Goal: Task Accomplishment & Management: Complete application form

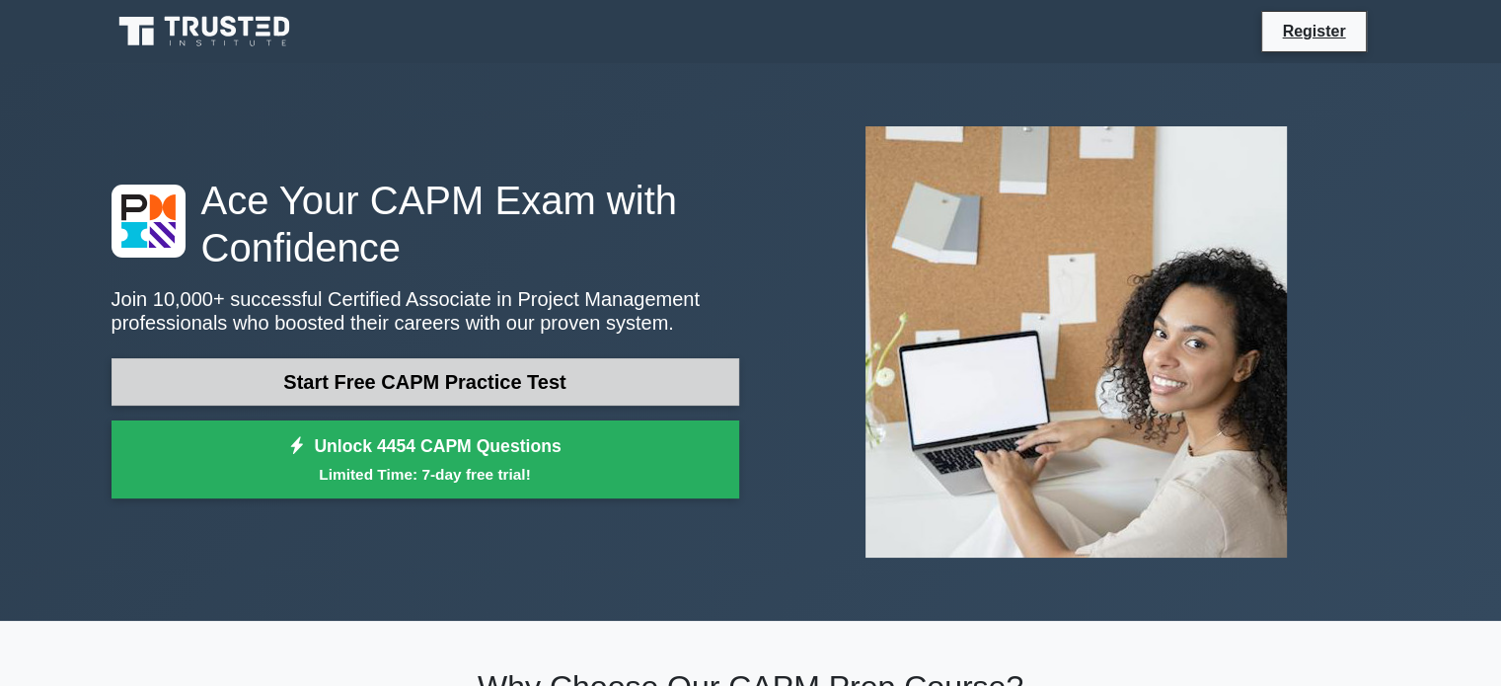
click at [485, 384] on link "Start Free CAPM Practice Test" at bounding box center [426, 381] width 628 height 47
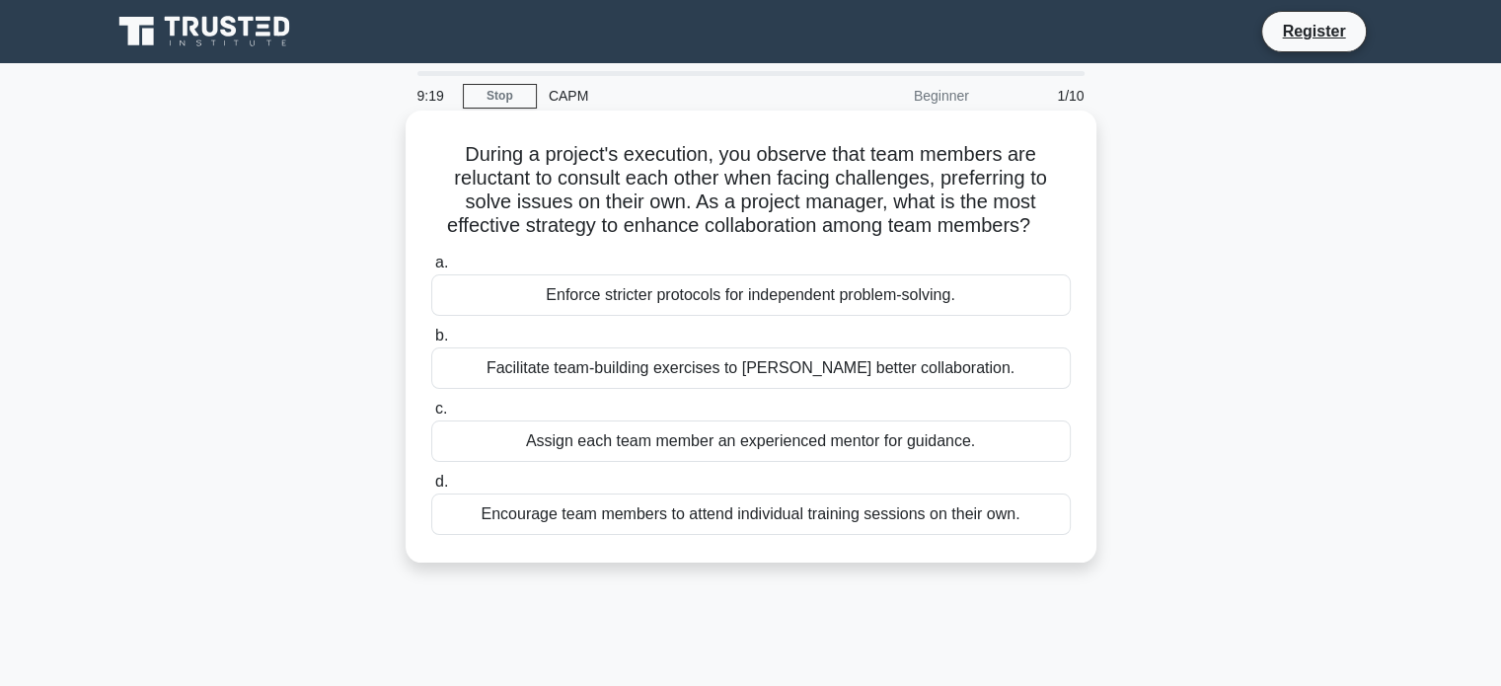
click at [730, 371] on div "Facilitate team-building exercises to [PERSON_NAME] better collaboration." at bounding box center [751, 367] width 640 height 41
click at [431, 342] on input "b. Facilitate team-building exercises to [PERSON_NAME] better collaboration." at bounding box center [431, 336] width 0 height 13
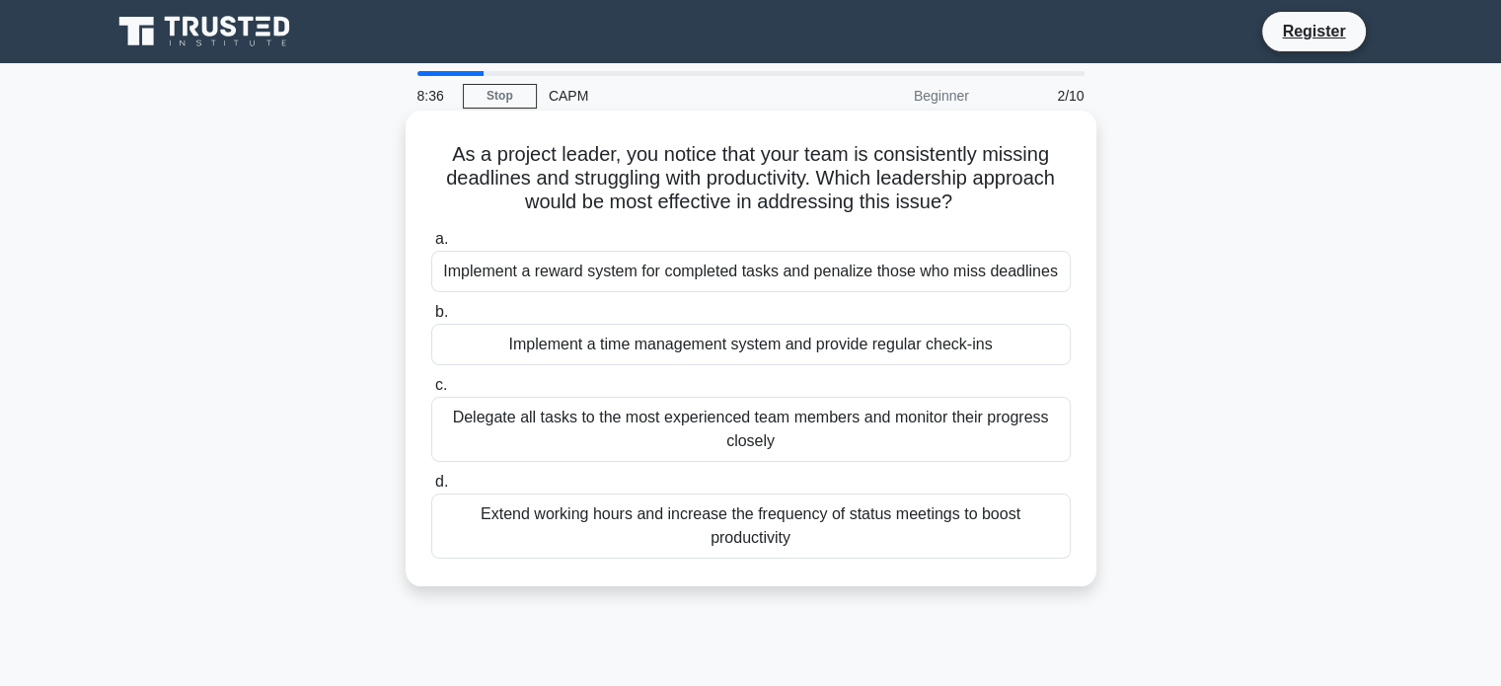
click at [722, 419] on div "Delegate all tasks to the most experienced team members and monitor their progr…" at bounding box center [751, 429] width 640 height 65
click at [431, 392] on input "c. Delegate all tasks to the most experienced team members and monitor their pr…" at bounding box center [431, 385] width 0 height 13
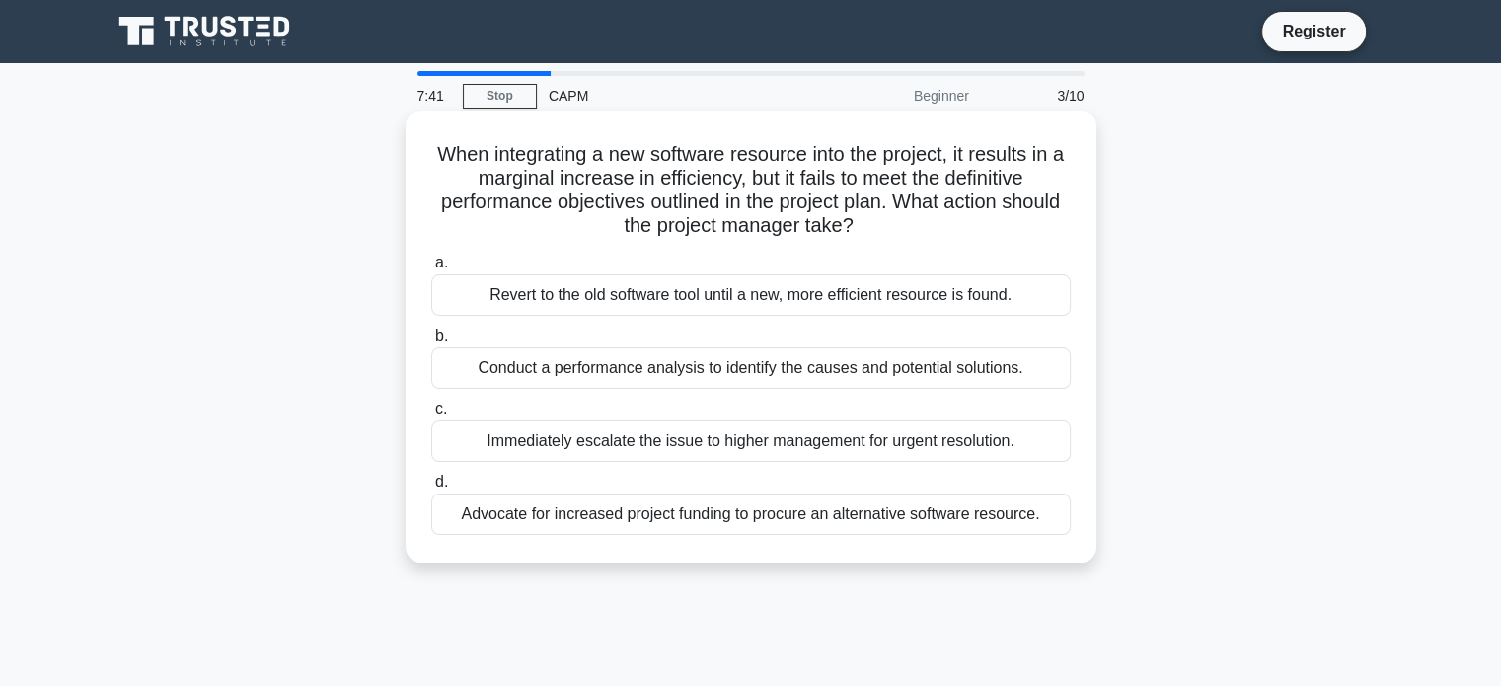
click at [743, 435] on div "Immediately escalate the issue to higher management for urgent resolution." at bounding box center [751, 440] width 640 height 41
click at [431, 415] on input "c. Immediately escalate the issue to higher management for urgent resolution." at bounding box center [431, 409] width 0 height 13
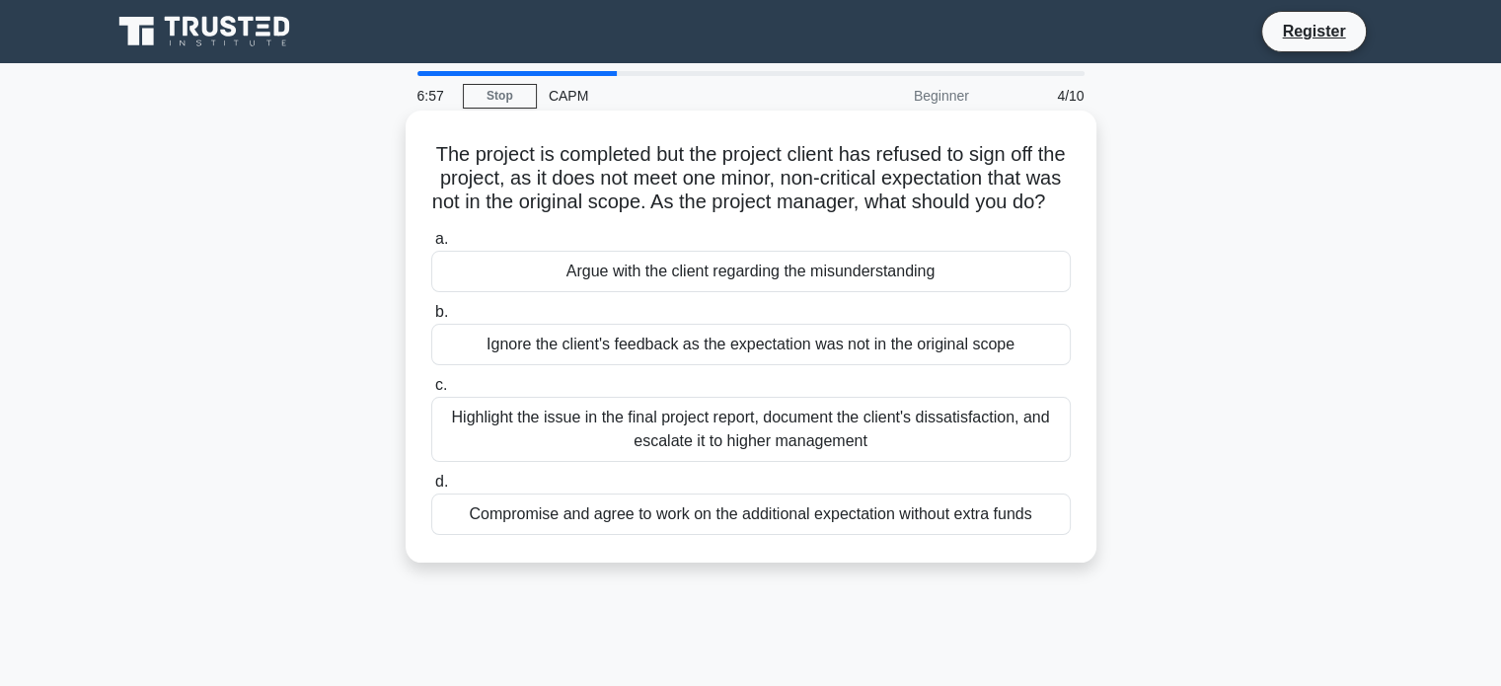
click at [641, 452] on div "Highlight the issue in the final project report, document the client's dissatis…" at bounding box center [751, 429] width 640 height 65
click at [431, 392] on input "c. Highlight the issue in the final project report, document the client's dissa…" at bounding box center [431, 385] width 0 height 13
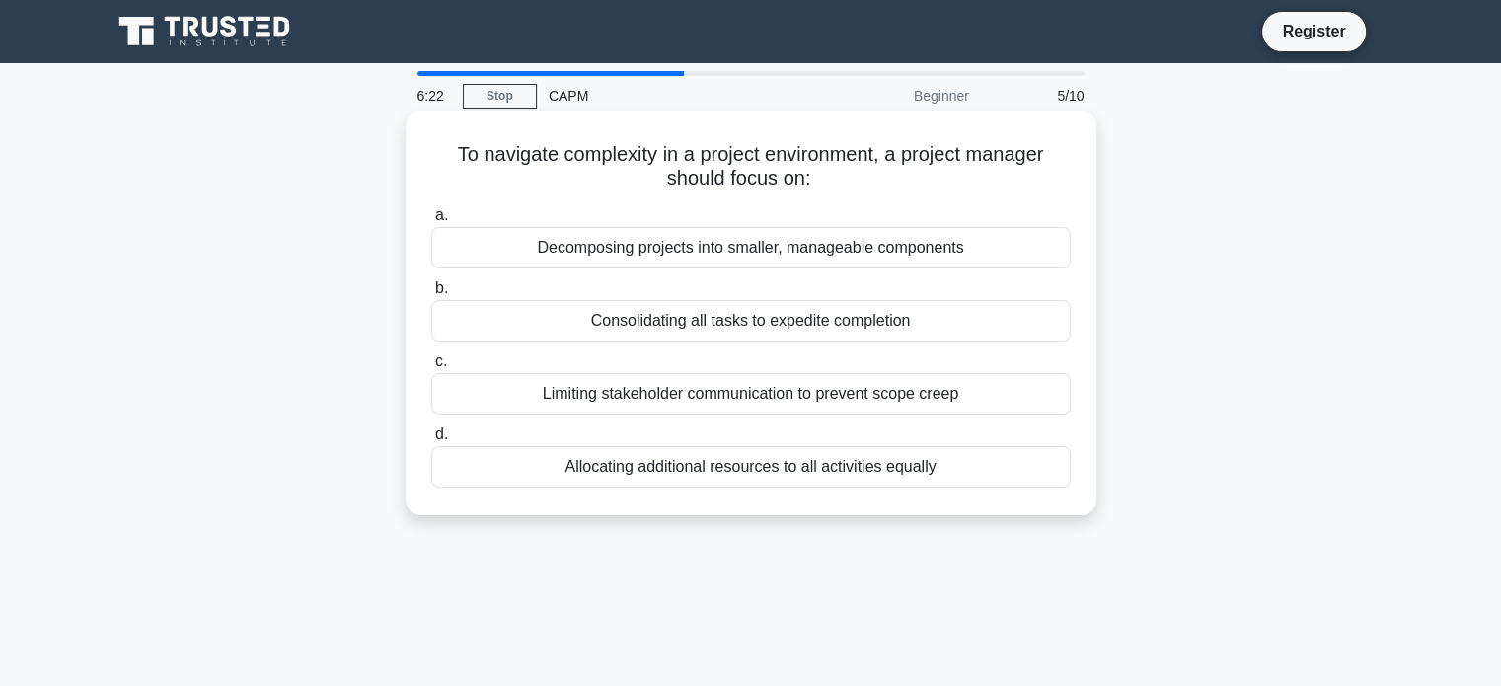
click at [738, 319] on div "Consolidating all tasks to expedite completion" at bounding box center [751, 320] width 640 height 41
click at [431, 295] on input "b. Consolidating all tasks to expedite completion" at bounding box center [431, 288] width 0 height 13
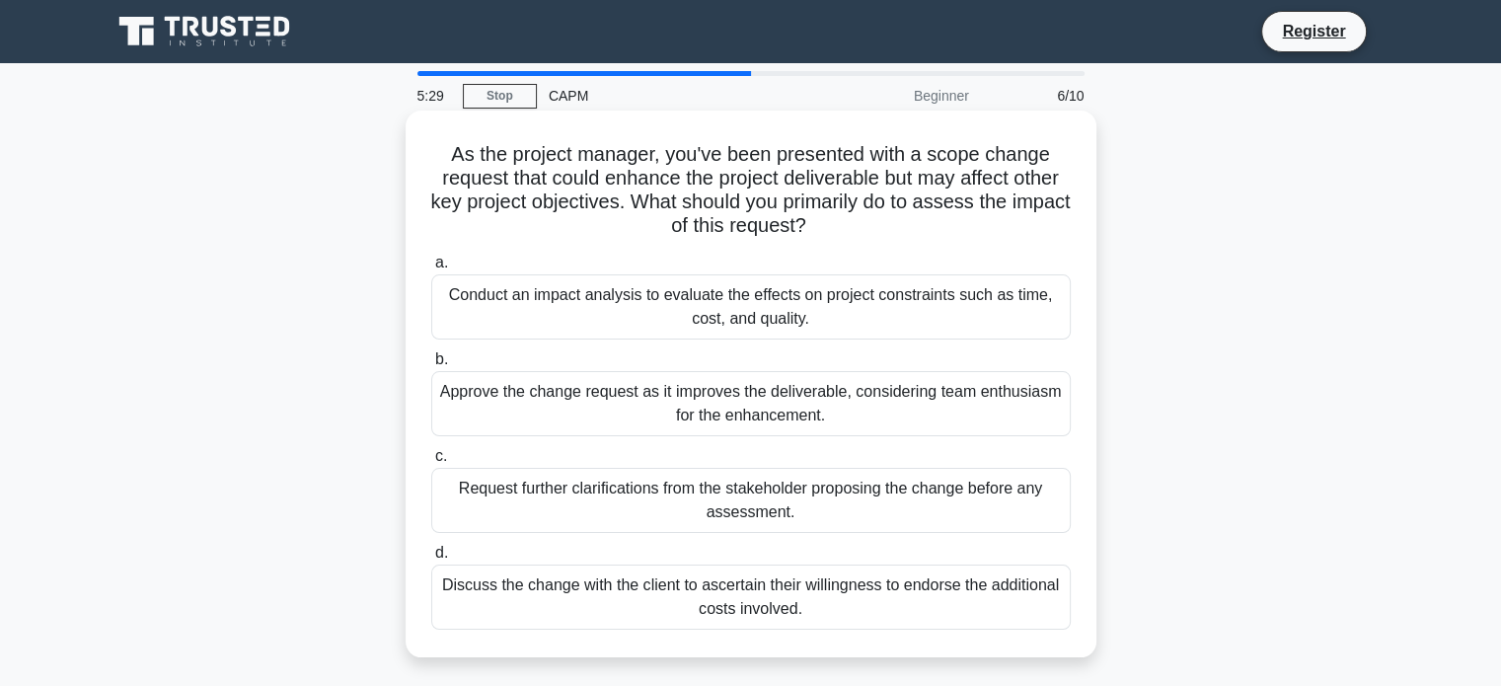
click at [776, 496] on div "Request further clarifications from the stakeholder proposing the change before…" at bounding box center [751, 500] width 640 height 65
click at [431, 463] on input "c. Request further clarifications from the stakeholder proposing the change bef…" at bounding box center [431, 456] width 0 height 13
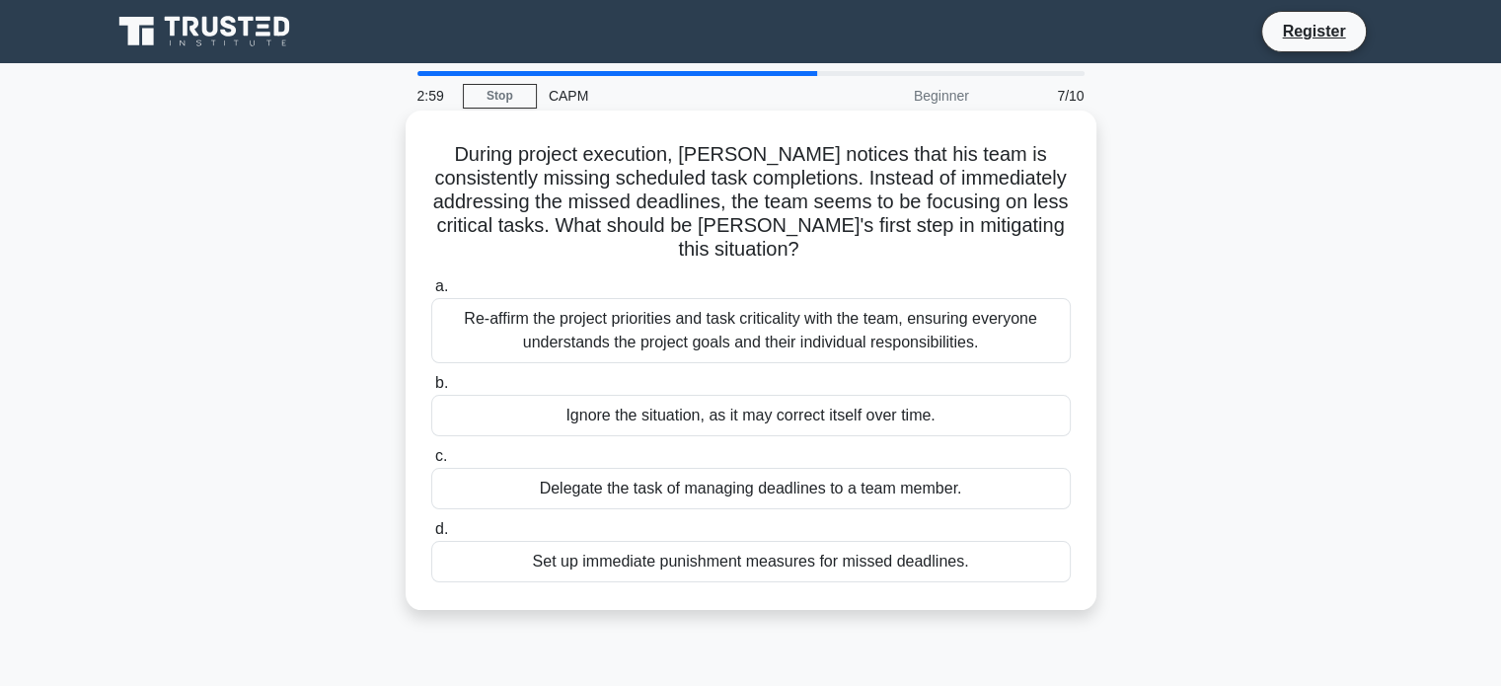
click at [845, 332] on div "Re-affirm the project priorities and task criticality with the team, ensuring e…" at bounding box center [751, 330] width 640 height 65
click at [431, 293] on input "a. Re-affirm the project priorities and task criticality with the team, ensurin…" at bounding box center [431, 286] width 0 height 13
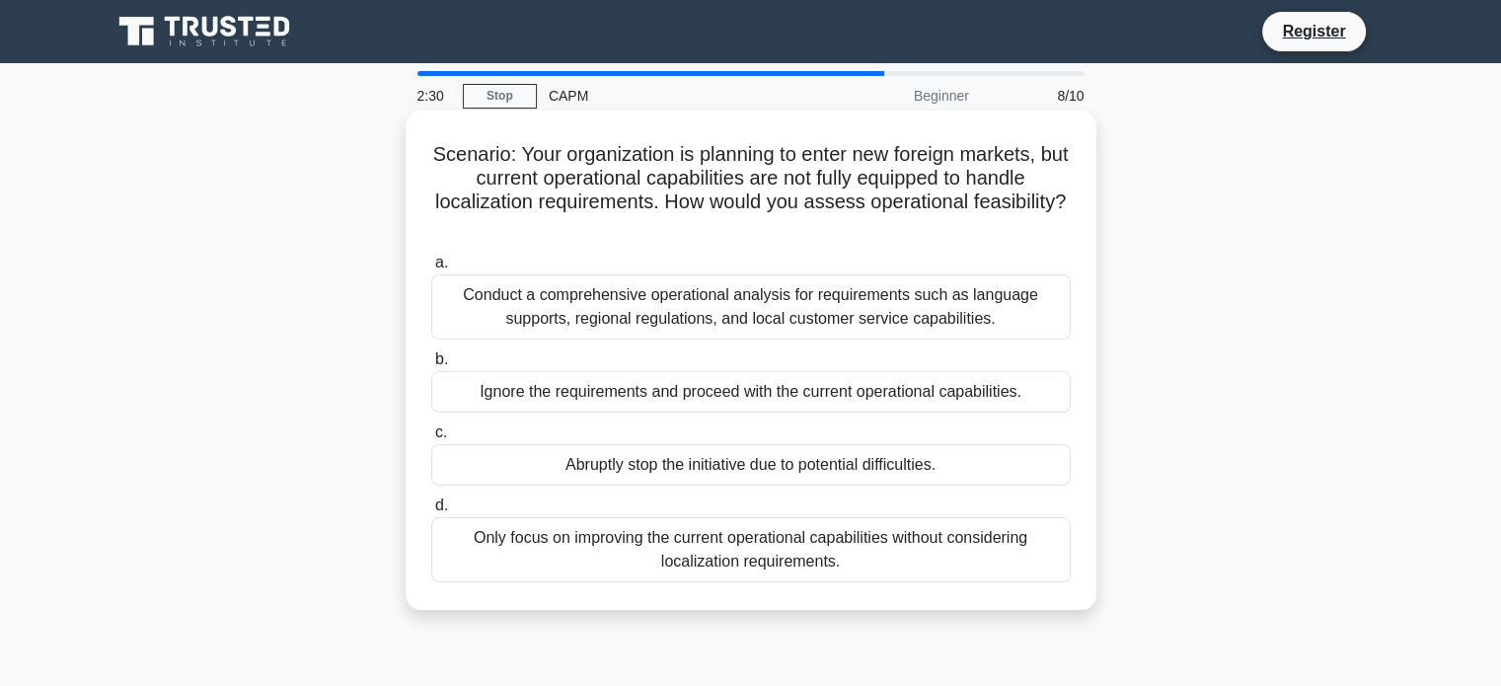
click at [656, 319] on div "Conduct a comprehensive operational analysis for requirements such as language …" at bounding box center [751, 306] width 640 height 65
click at [431, 269] on input "a. Conduct a comprehensive operational analysis for requirements such as langua…" at bounding box center [431, 263] width 0 height 13
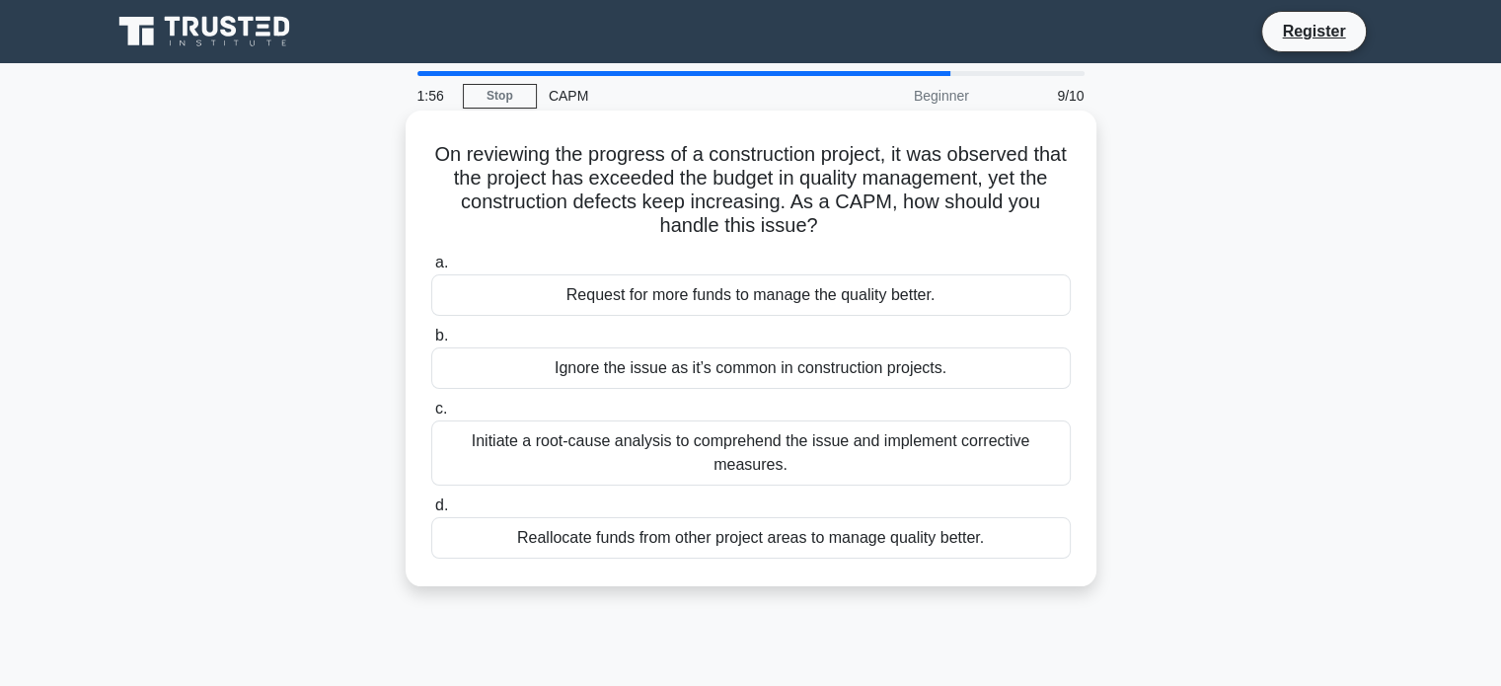
click at [731, 450] on div "Initiate a root-cause analysis to comprehend the issue and implement corrective…" at bounding box center [751, 452] width 640 height 65
click at [431, 415] on input "c. Initiate a root-cause analysis to comprehend the issue and implement correct…" at bounding box center [431, 409] width 0 height 13
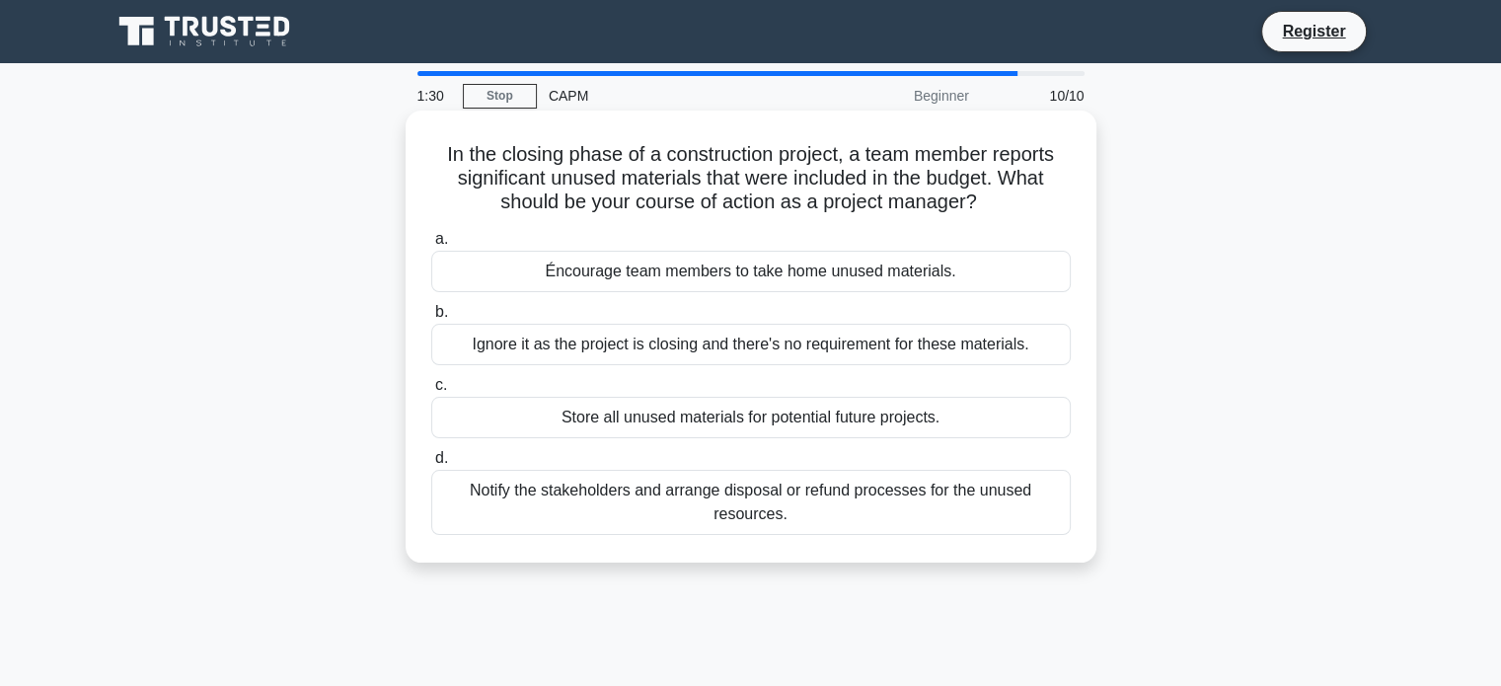
click at [779, 415] on div "Store all unused materials for potential future projects." at bounding box center [751, 417] width 640 height 41
click at [431, 392] on input "c. Store all unused materials for potential future projects." at bounding box center [431, 385] width 0 height 13
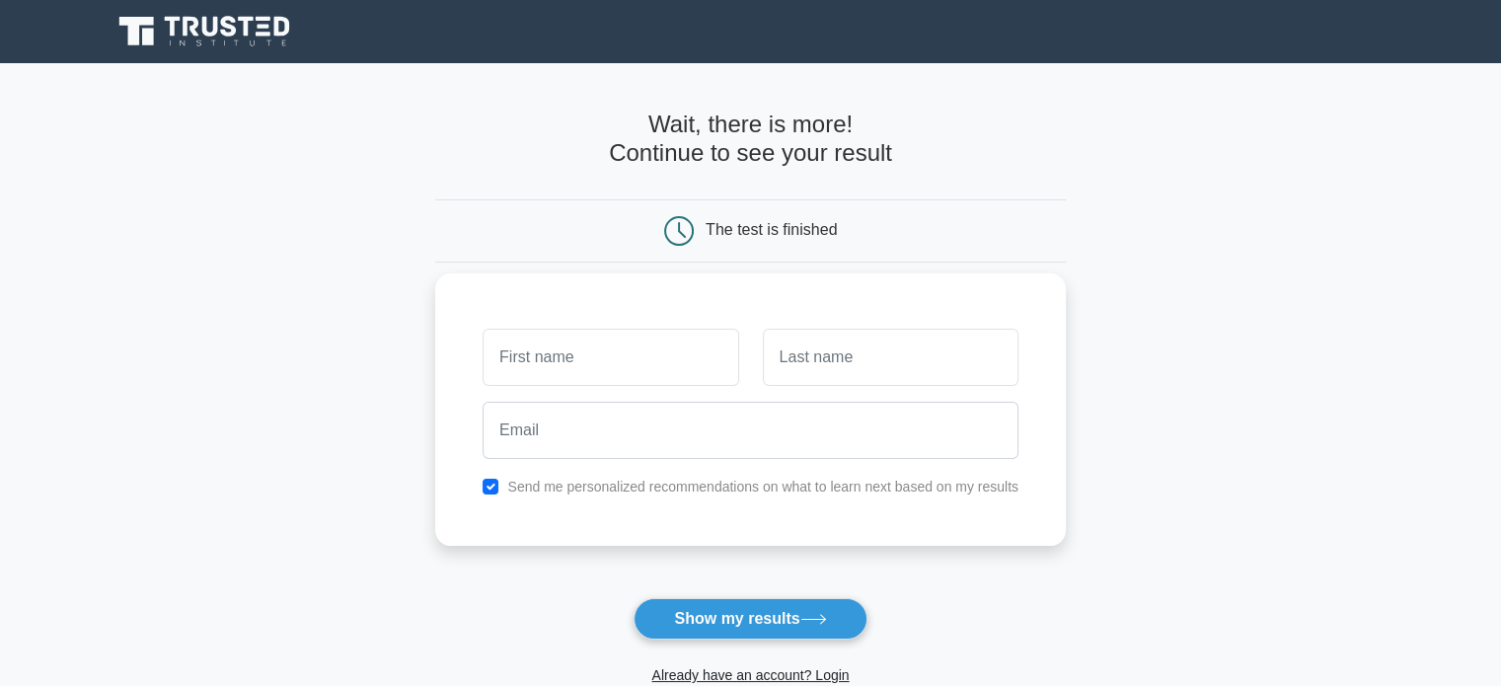
click at [620, 346] on input "text" at bounding box center [611, 357] width 256 height 57
click at [537, 354] on input "text" at bounding box center [611, 357] width 256 height 57
type input "e"
type input "Esther"
click at [841, 364] on input "text" at bounding box center [891, 357] width 256 height 57
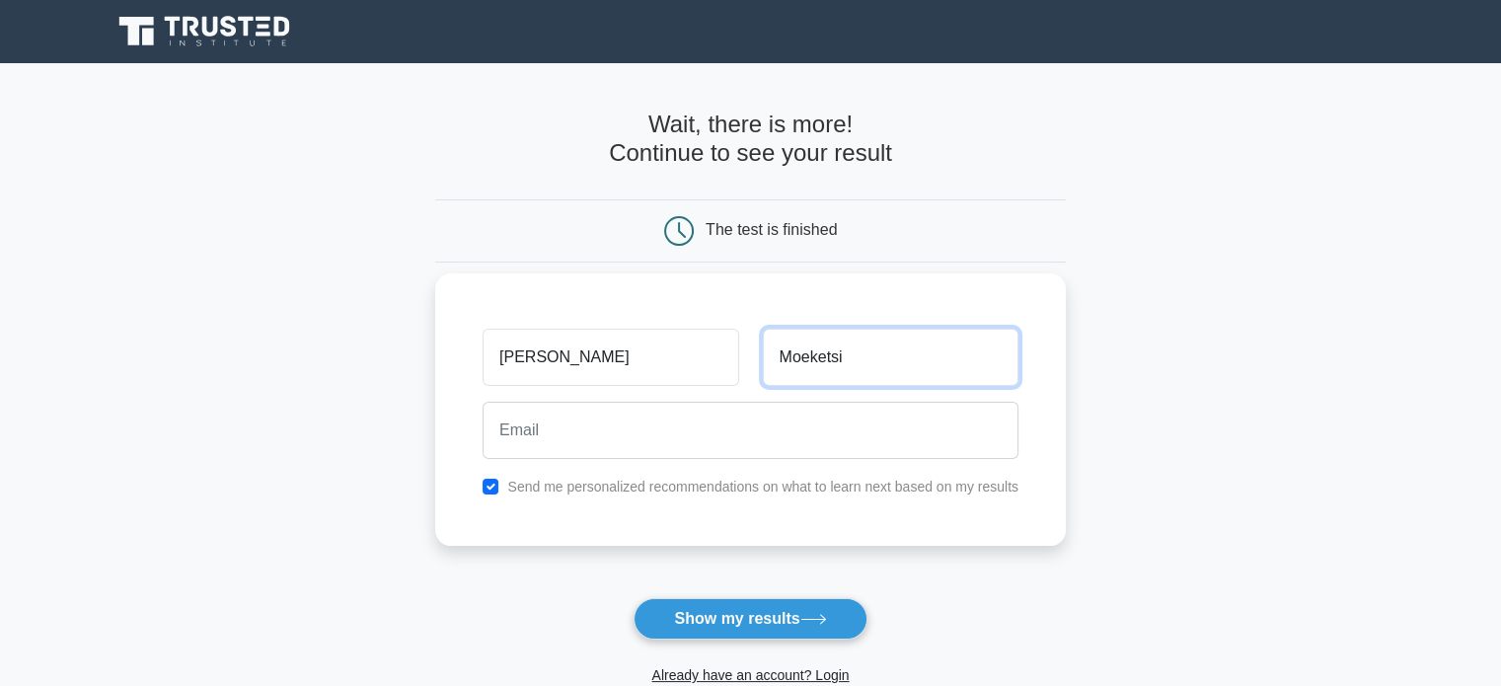
type input "Moeketsi"
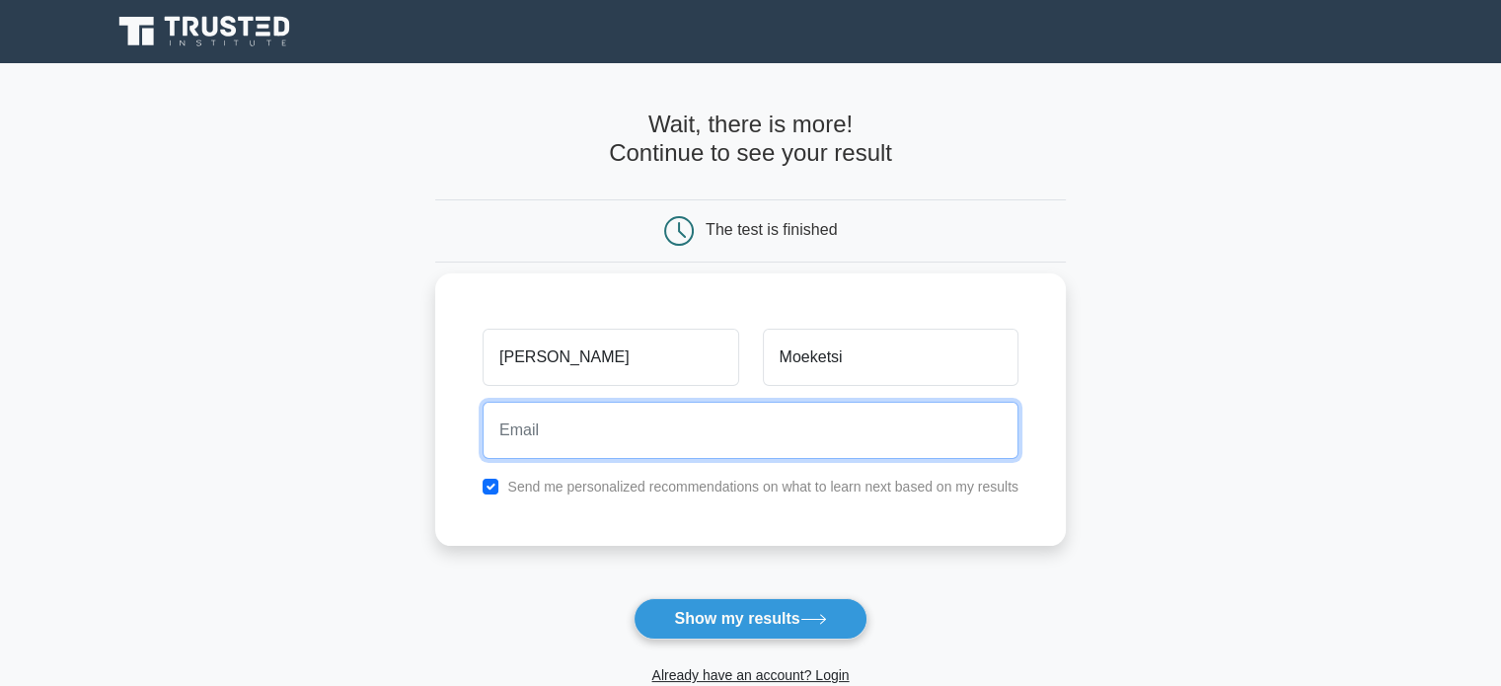
click at [570, 433] on input "email" at bounding box center [751, 430] width 536 height 57
type input "mampemoeketsi89@gmail.com"
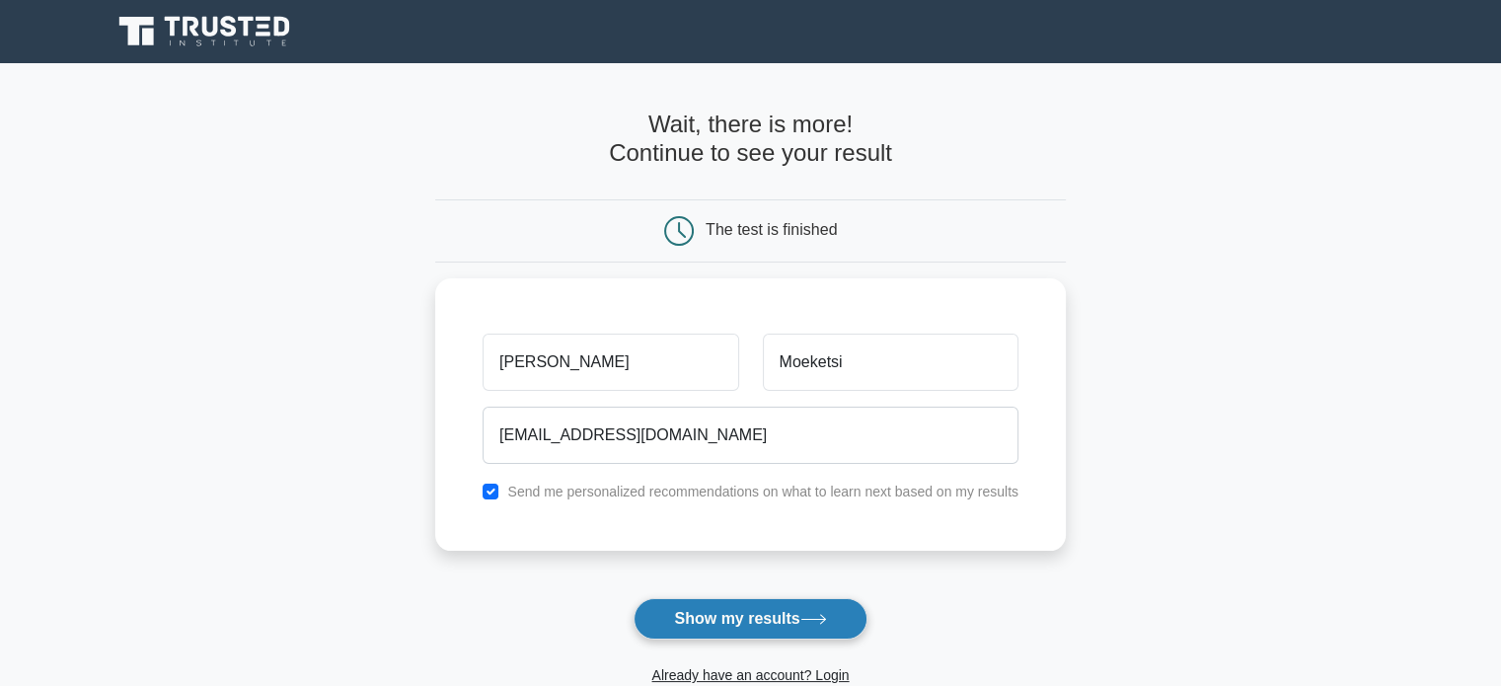
click at [759, 617] on button "Show my results" at bounding box center [750, 618] width 233 height 41
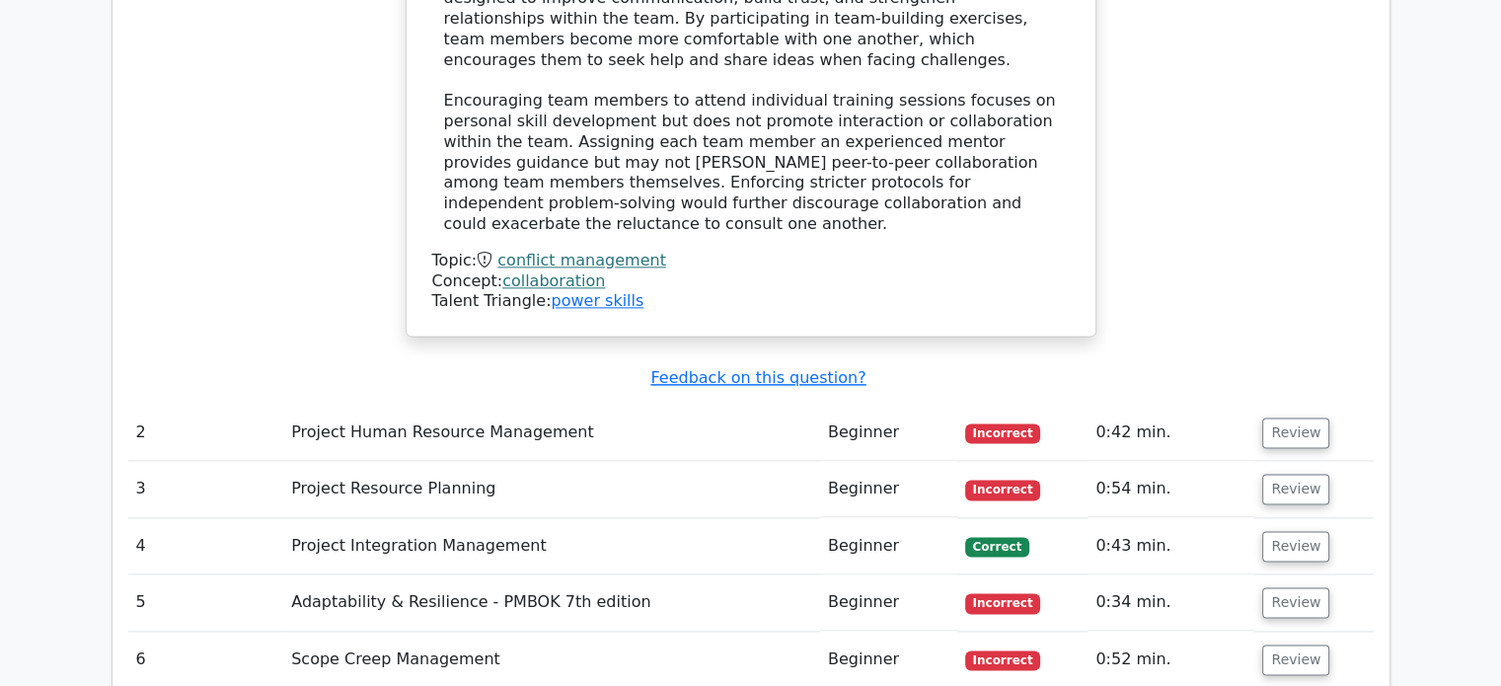
scroll to position [2566, 0]
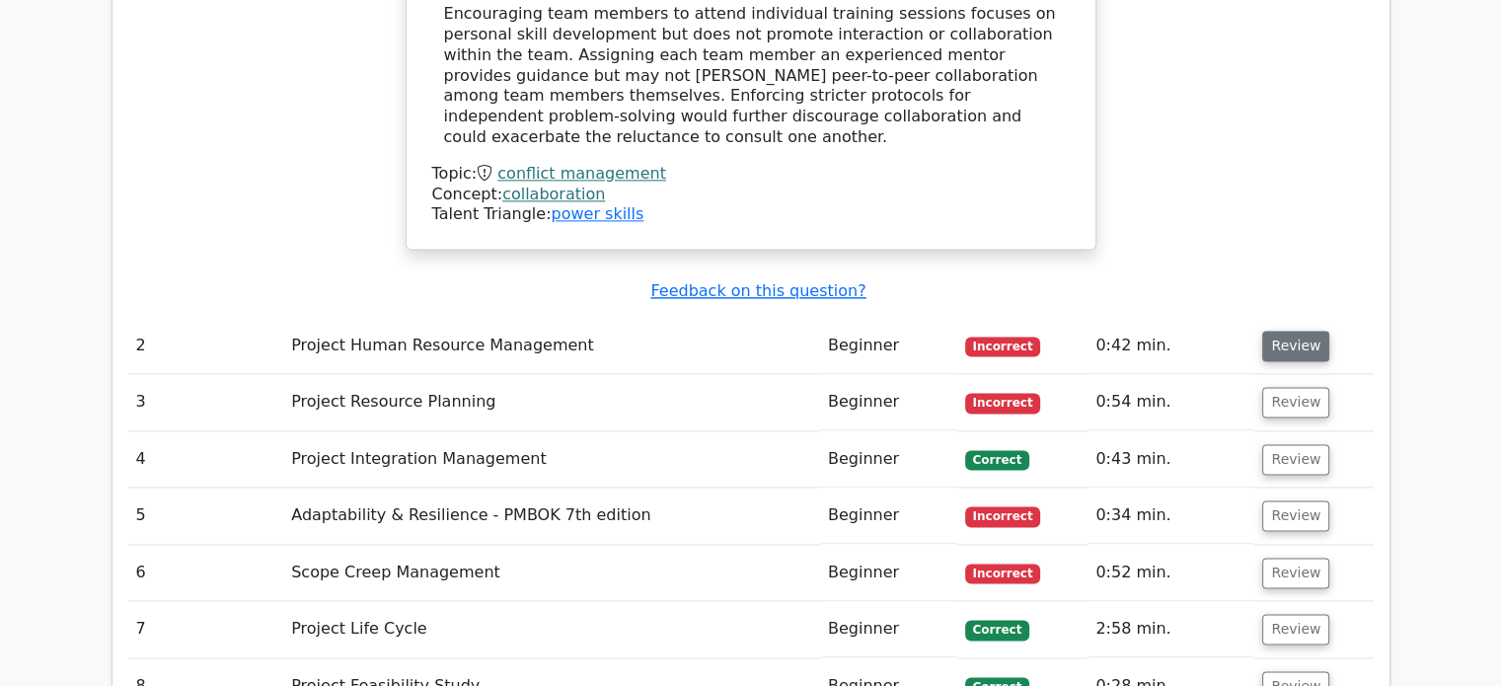
click at [1300, 331] on button "Review" at bounding box center [1295, 346] width 67 height 31
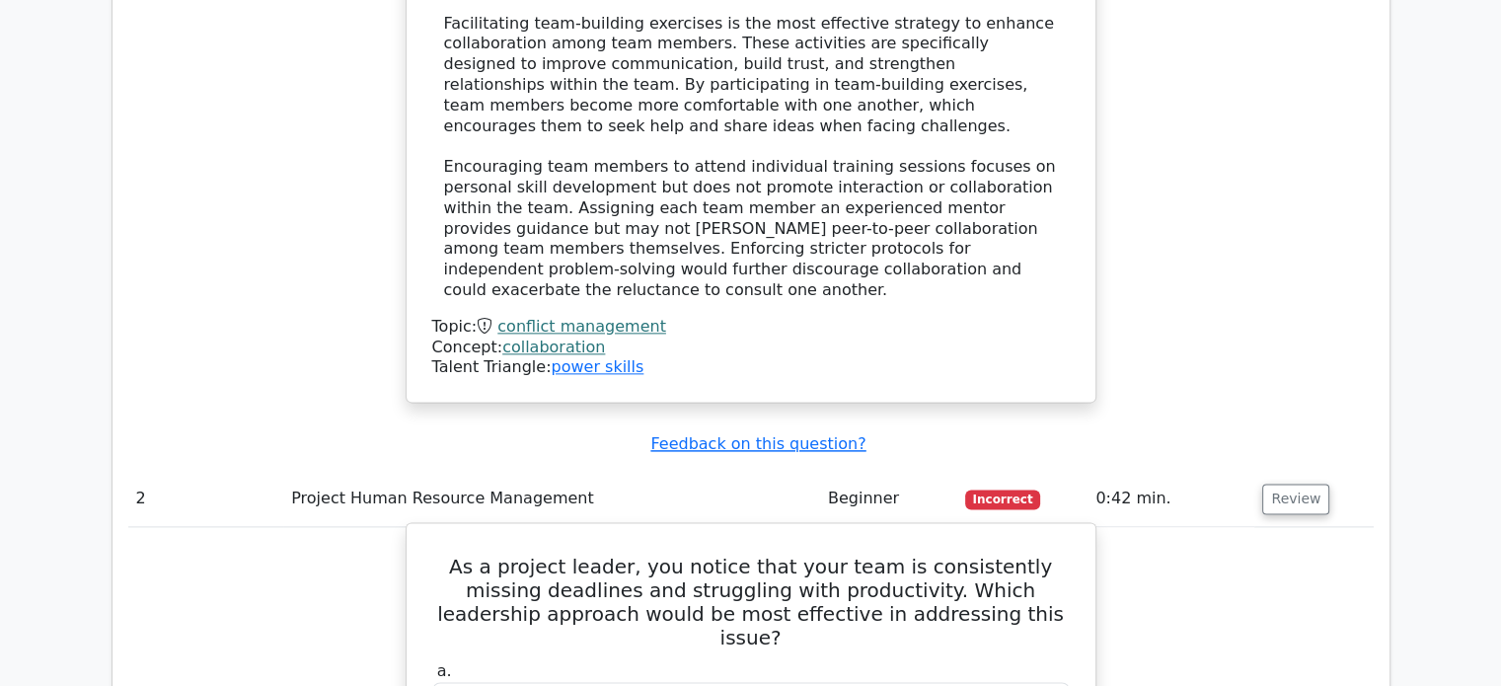
scroll to position [2665, 0]
